Goal: Task Accomplishment & Management: Manage account settings

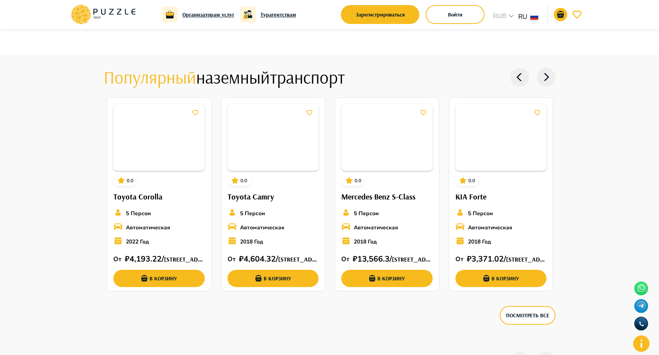
scroll to position [891, 0]
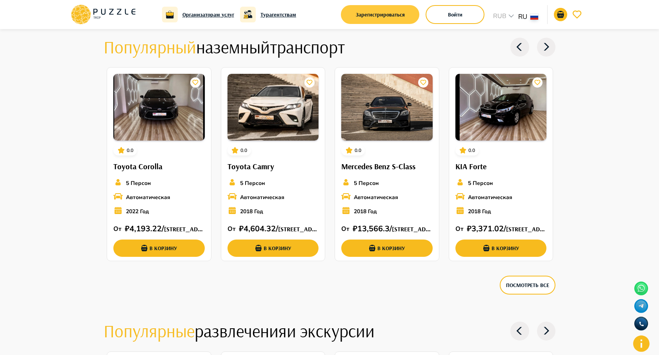
click at [405, 13] on button "Зарегистрироваться" at bounding box center [380, 14] width 79 height 19
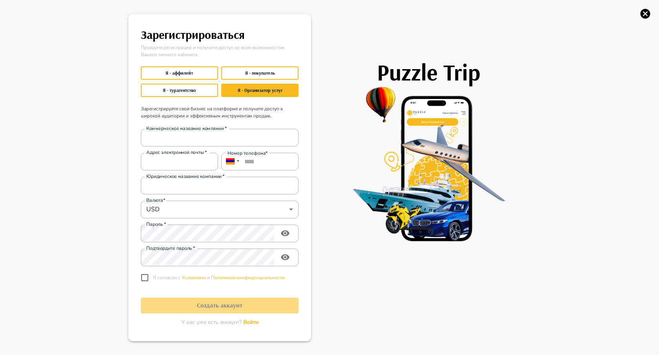
type input "**********"
click at [648, 19] on icon "button" at bounding box center [646, 14] width 12 height 12
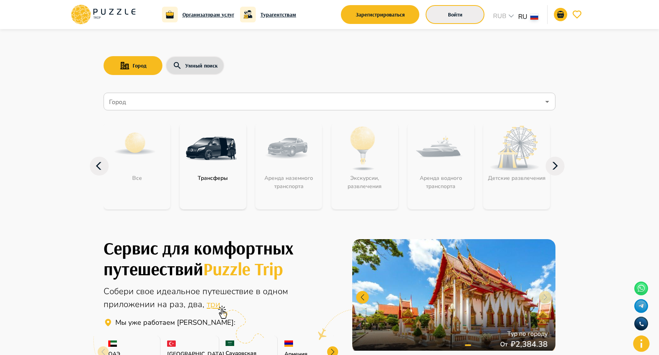
click at [464, 12] on button "Войти" at bounding box center [455, 14] width 59 height 19
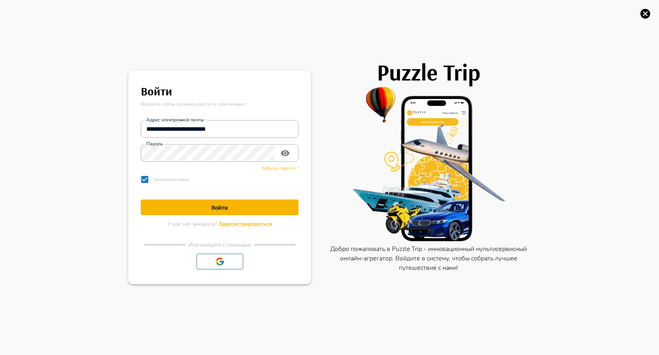
click at [645, 13] on icon "button" at bounding box center [646, 14] width 12 height 12
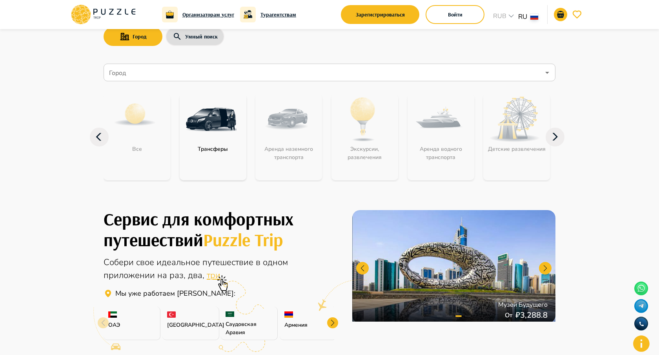
scroll to position [36, 0]
